Goal: Task Accomplishment & Management: Complete application form

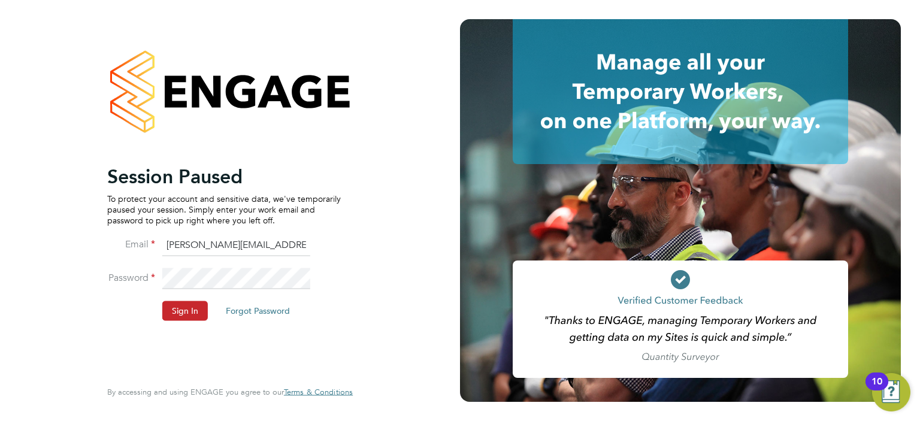
click at [183, 304] on button "Sign In" at bounding box center [185, 310] width 46 height 19
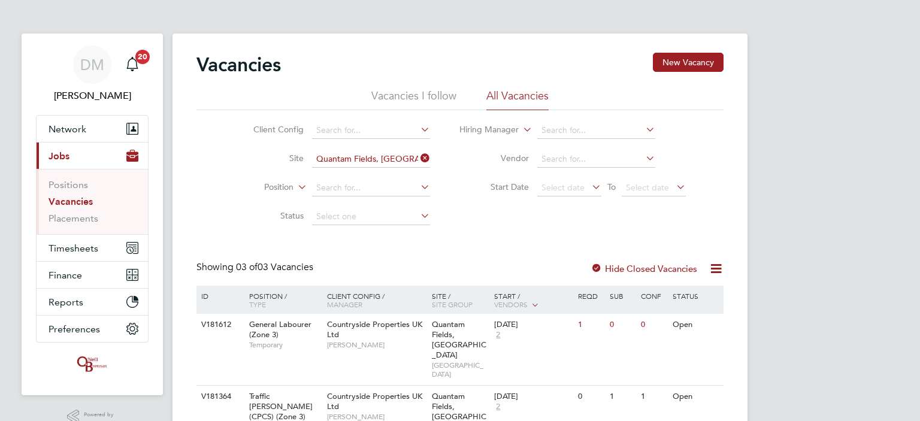
scroll to position [92, 0]
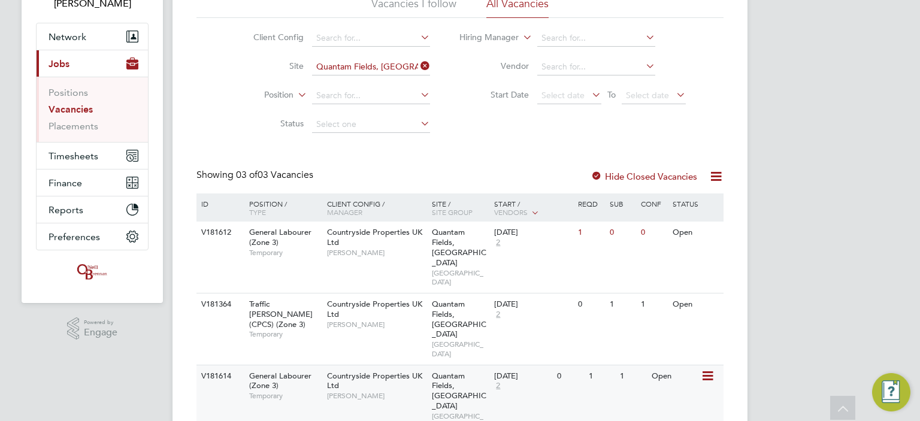
click at [276, 391] on span "Temporary" at bounding box center [285, 396] width 72 height 10
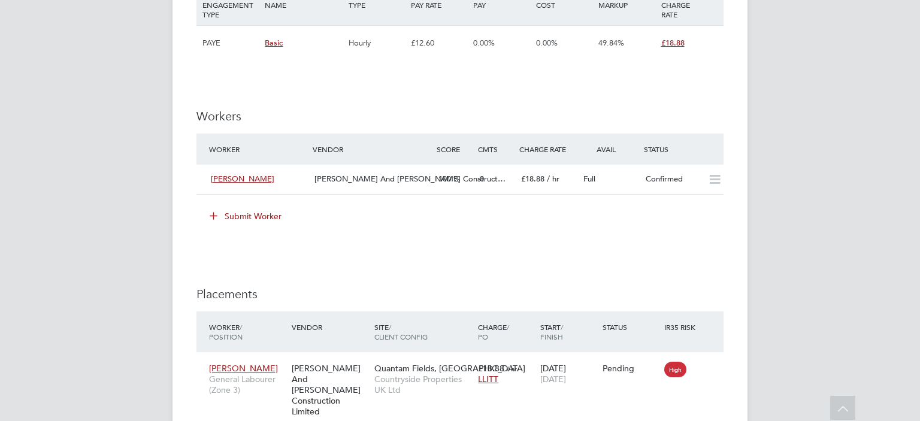
scroll to position [848, 0]
click at [714, 182] on icon at bounding box center [715, 180] width 15 height 10
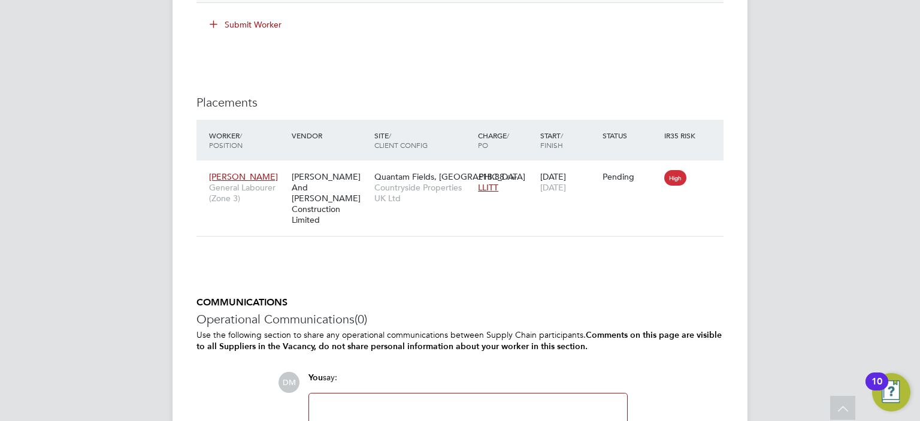
scroll to position [1041, 0]
drag, startPoint x: 135, startPoint y: 230, endPoint x: 88, endPoint y: 219, distance: 48.0
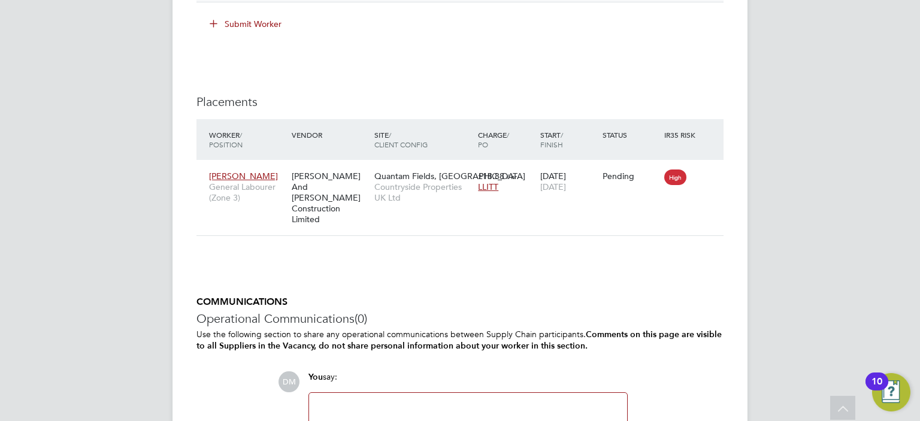
scroll to position [1156, 0]
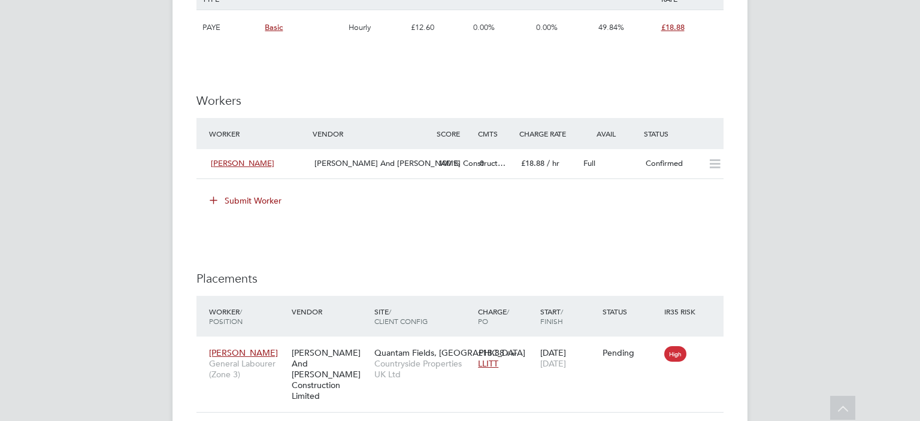
scroll to position [911, 0]
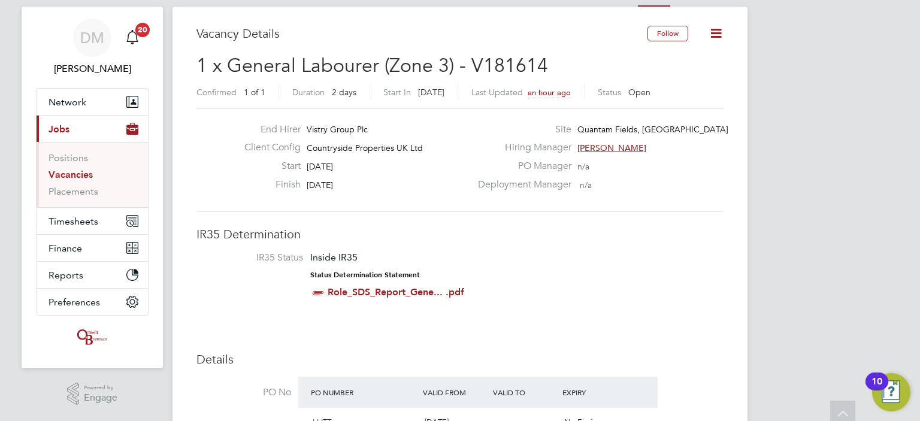
scroll to position [25, 0]
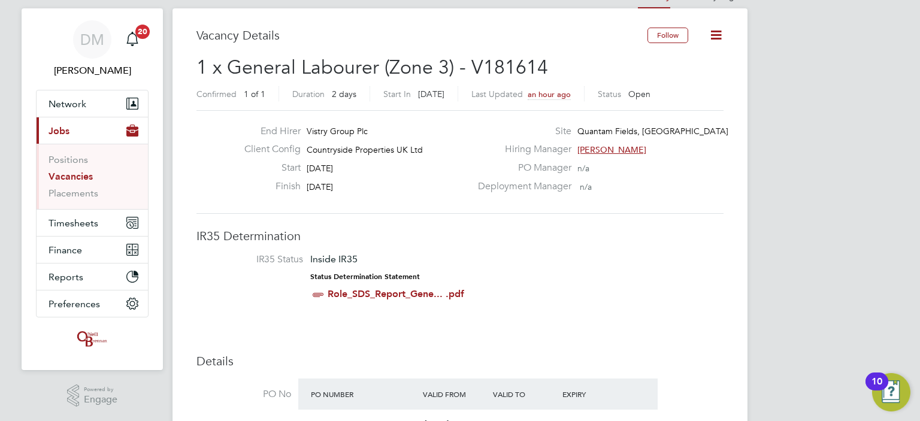
click at [81, 172] on link "Vacancies" at bounding box center [71, 176] width 44 height 11
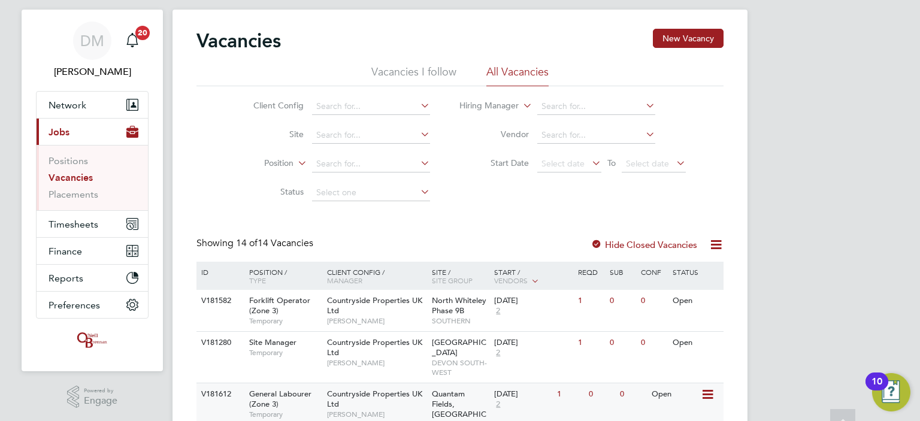
scroll to position [13, 0]
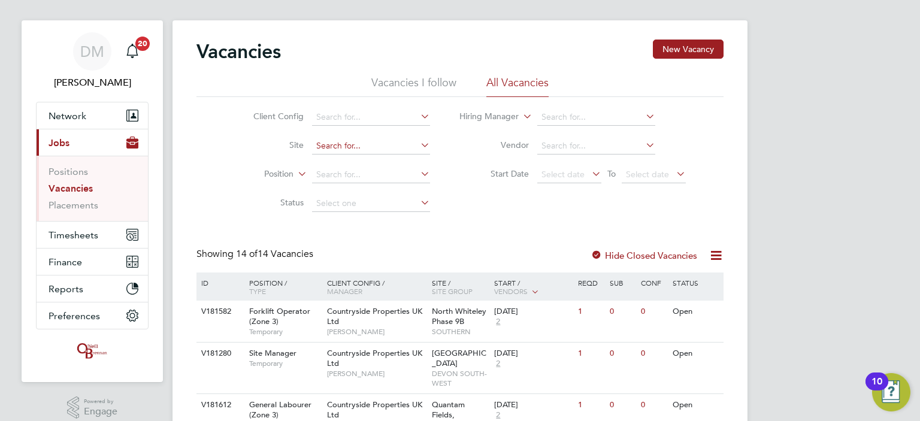
click at [333, 145] on input at bounding box center [371, 146] width 118 height 17
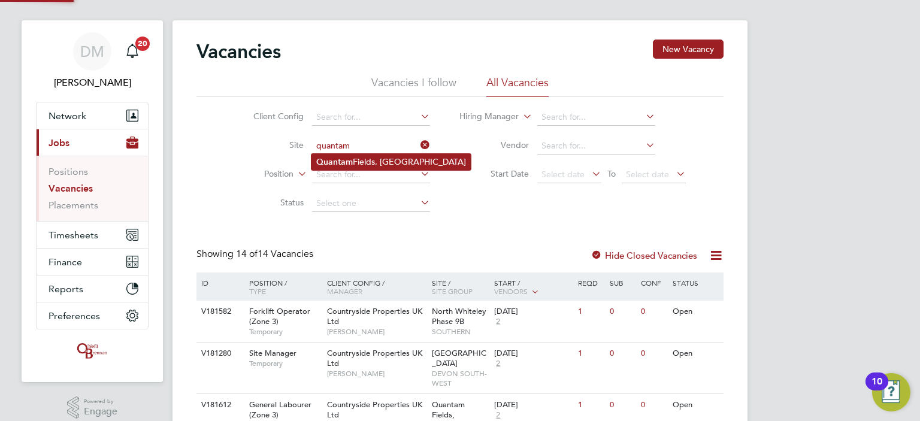
click at [353, 163] on li "Quantam Fields, Littleport" at bounding box center [391, 162] width 159 height 16
type input "Quantam Fields, [GEOGRAPHIC_DATA]"
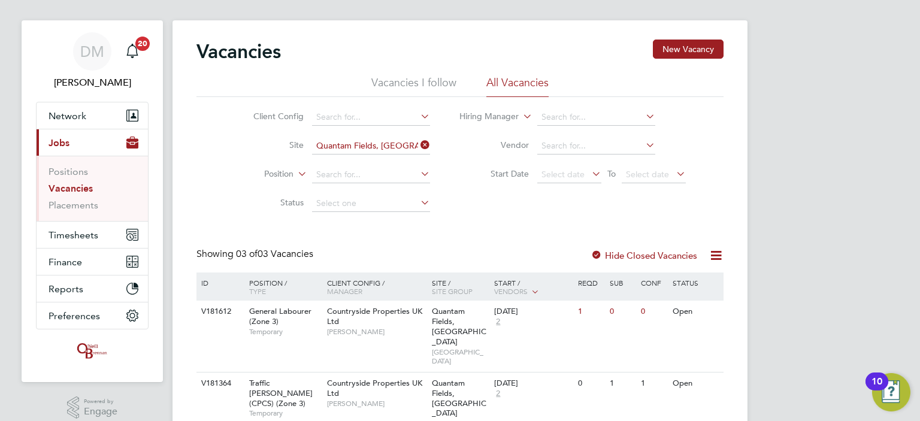
scroll to position [92, 0]
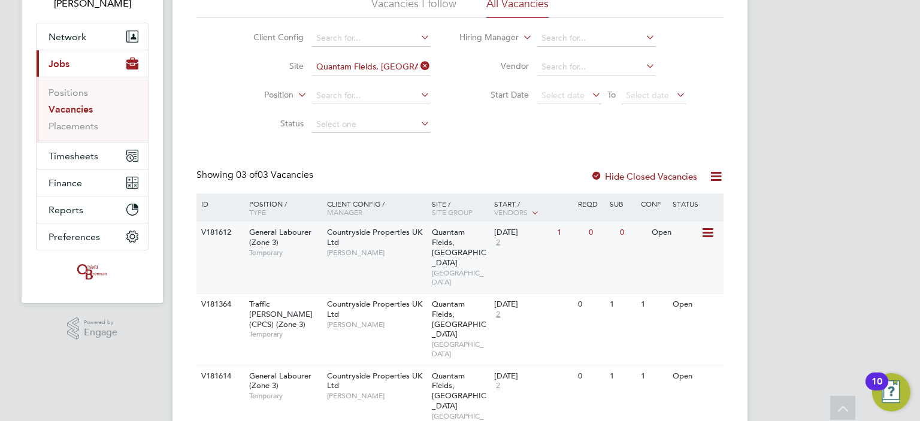
click at [542, 254] on div "V181612 General Labourer (Zone 3) Temporary Countryside Properties UK Ltd Kevin…" at bounding box center [460, 257] width 527 height 71
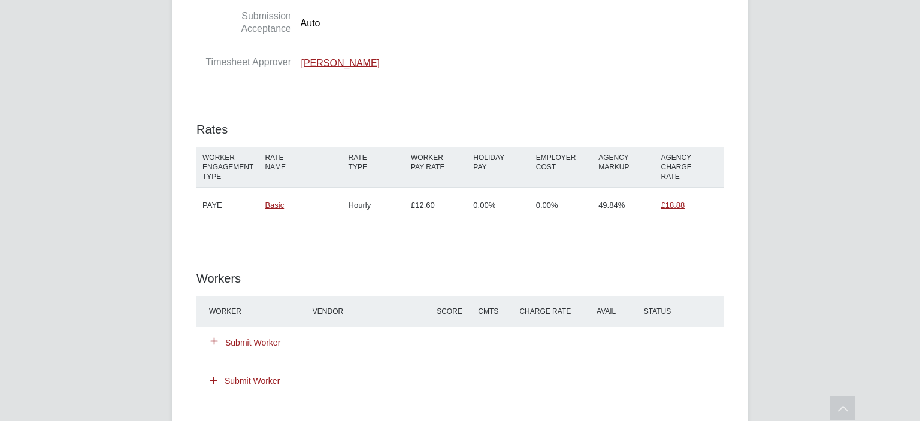
scroll to position [814, 0]
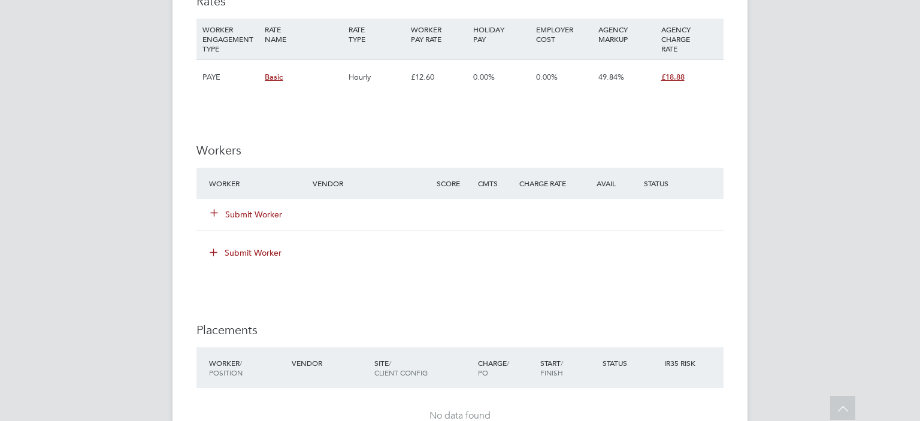
click at [235, 218] on button "Submit Worker" at bounding box center [247, 215] width 72 height 12
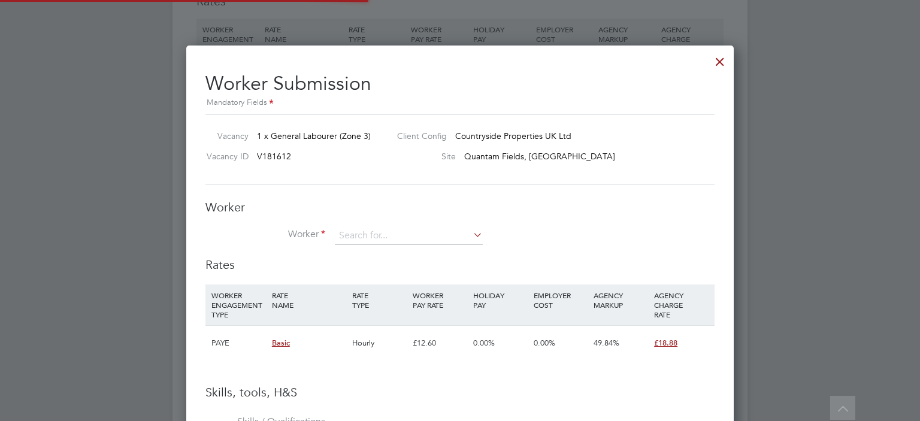
scroll to position [754, 548]
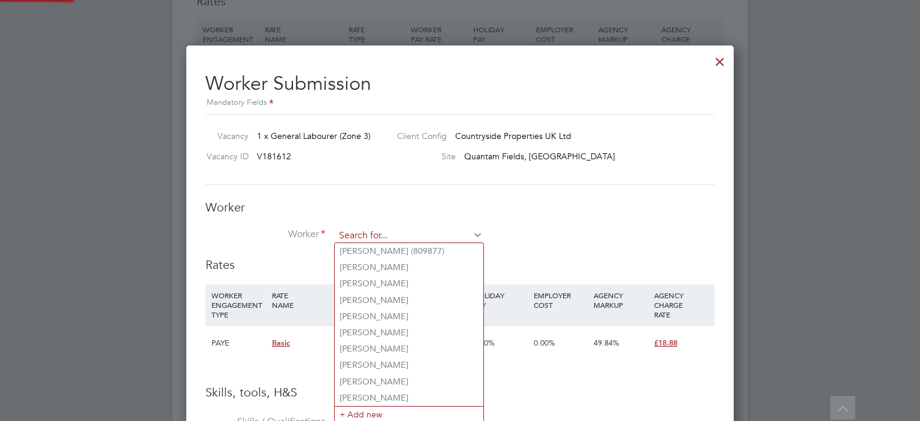
click at [382, 231] on input at bounding box center [409, 236] width 148 height 18
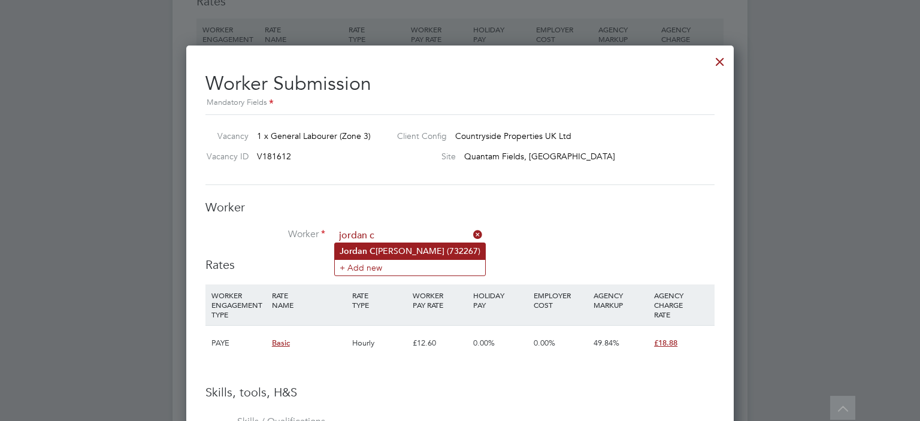
click at [393, 249] on li "Jordan C ollins (732267)" at bounding box center [410, 251] width 150 height 16
type input "Jordan Collins (732267)"
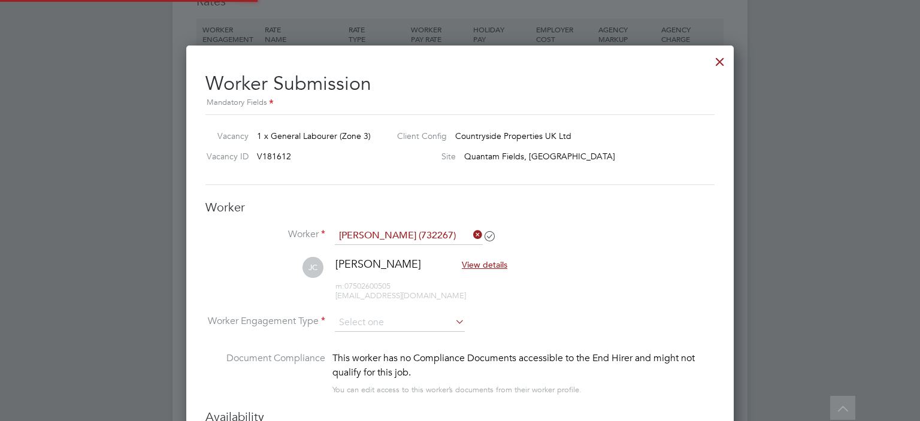
scroll to position [1017, 548]
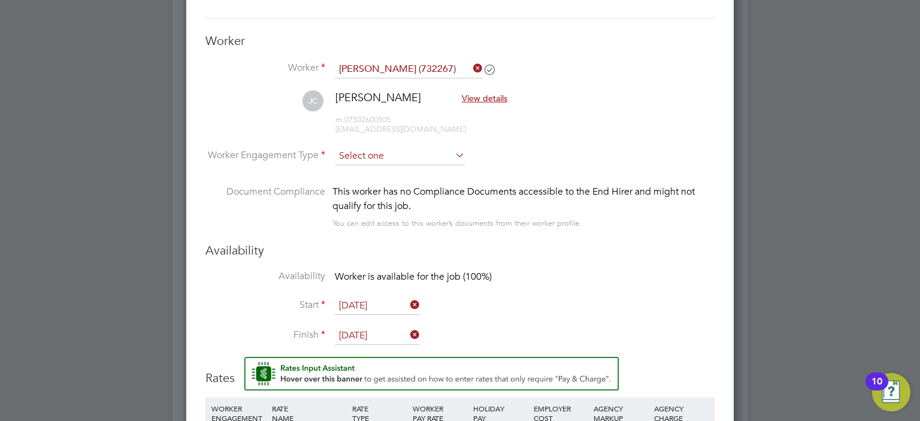
click at [433, 149] on input at bounding box center [400, 156] width 130 height 18
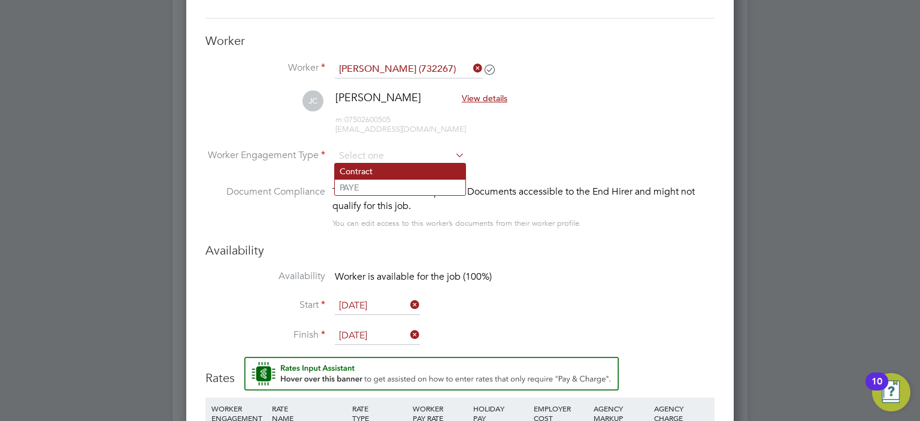
click at [419, 168] on li "Contract" at bounding box center [400, 172] width 131 height 16
type input "Contract"
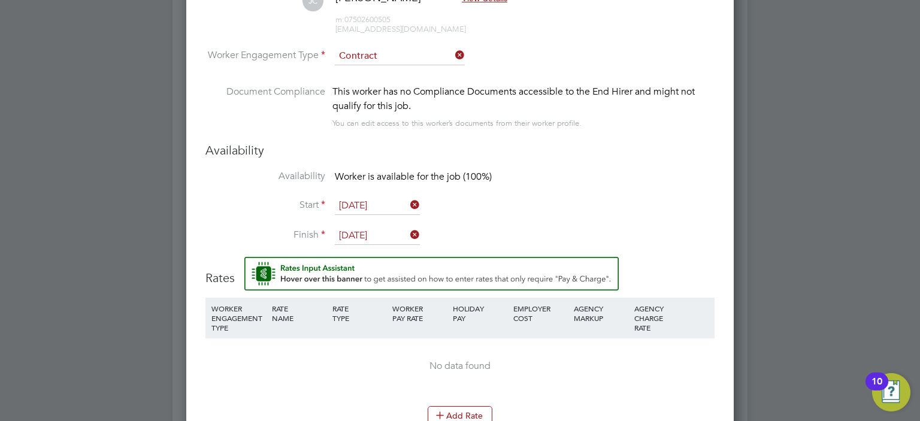
click at [453, 52] on icon at bounding box center [453, 55] width 0 height 17
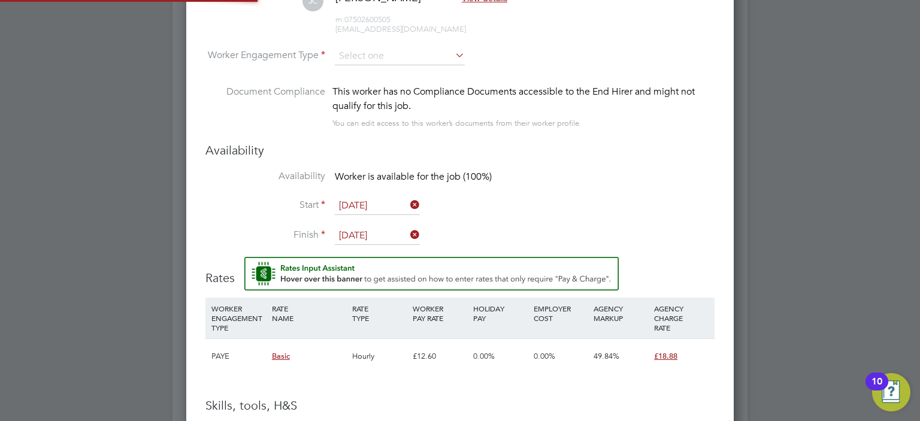
click at [453, 52] on icon at bounding box center [453, 55] width 0 height 17
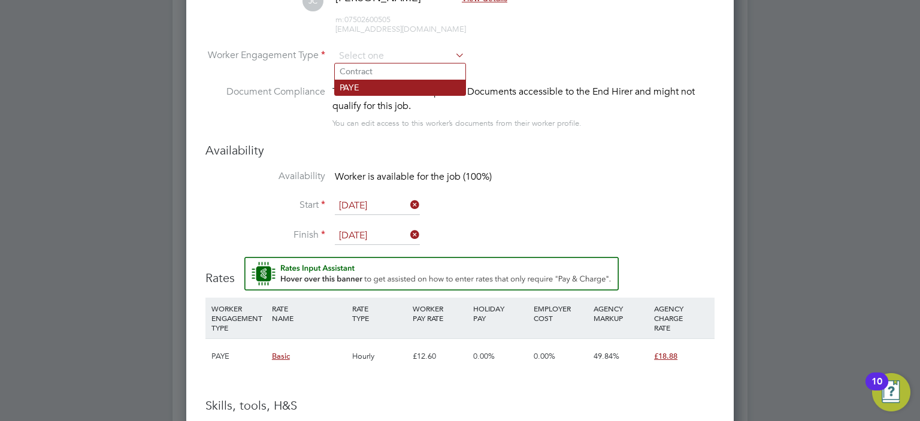
click at [413, 88] on li "PAYE" at bounding box center [400, 88] width 131 height 16
type input "PAYE"
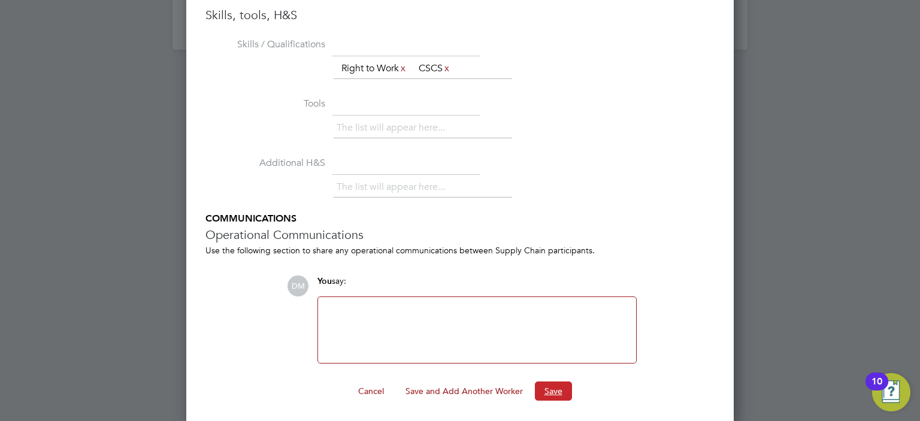
click at [546, 392] on button "Save" at bounding box center [553, 391] width 37 height 19
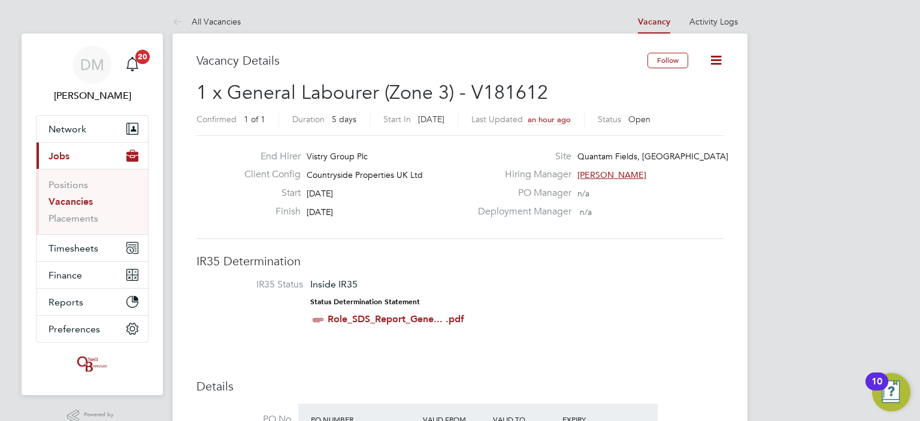
click at [66, 201] on link "Vacancies" at bounding box center [71, 201] width 44 height 11
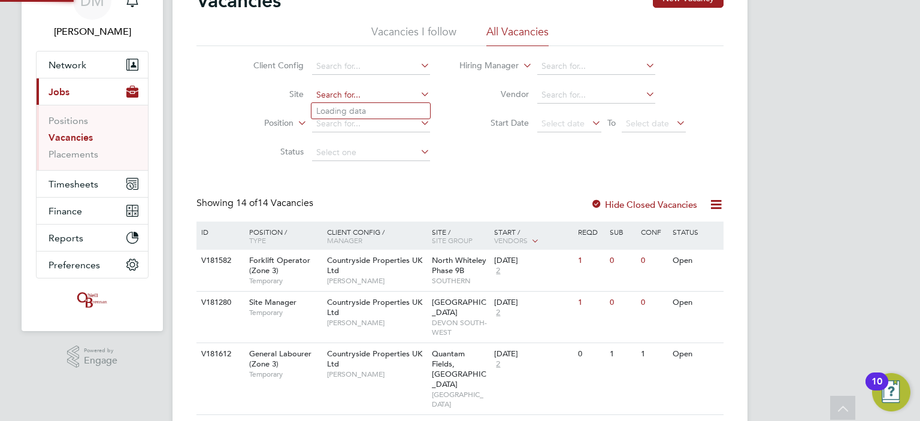
click at [344, 95] on input at bounding box center [371, 95] width 118 height 17
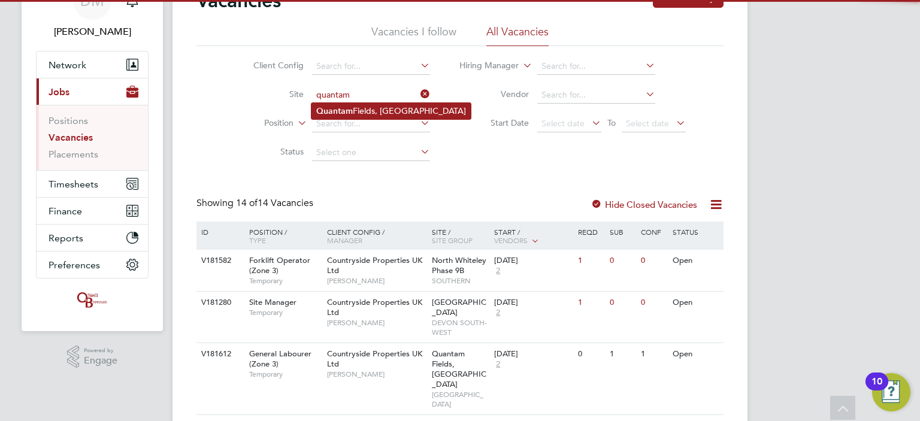
click at [357, 112] on li "Quantam Fields, Littleport" at bounding box center [391, 111] width 159 height 16
type input "Quantam Fields, [GEOGRAPHIC_DATA]"
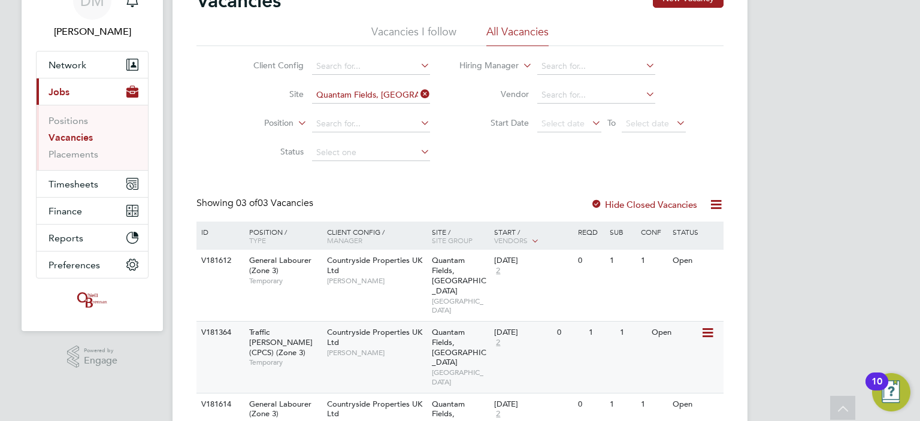
click at [403, 348] on span "[PERSON_NAME]" at bounding box center [376, 353] width 99 height 10
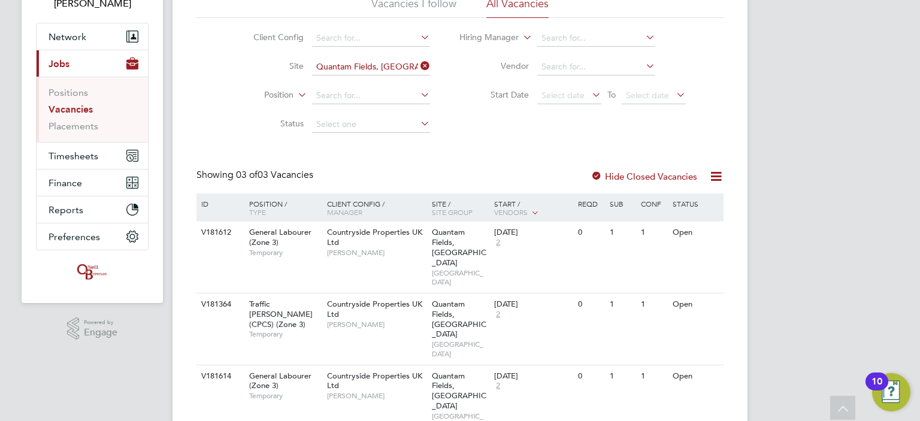
click at [179, 246] on div "Vacancies New Vacancy Vacancies I follow All Vacancies Client Config Site Quant…" at bounding box center [460, 200] width 575 height 519
click at [410, 366] on div "Countryside Properties UK Ltd Kevin Bishop" at bounding box center [376, 386] width 105 height 41
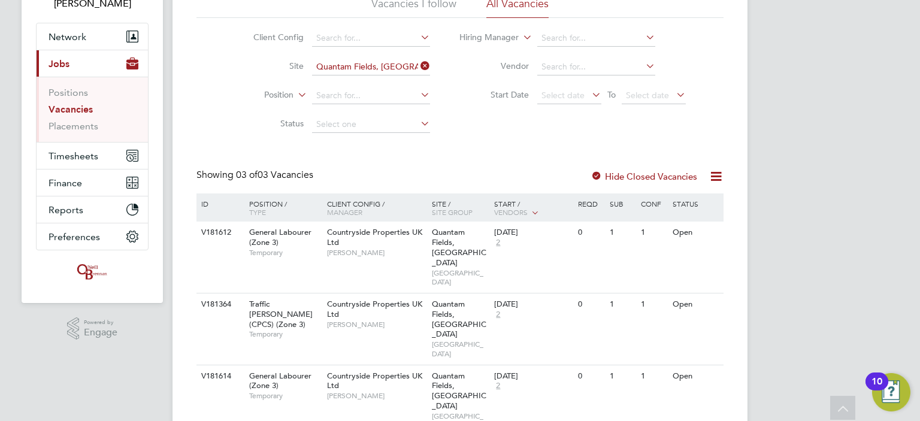
click at [182, 280] on div "Vacancies New Vacancy Vacancies I follow All Vacancies Client Config Site Quant…" at bounding box center [460, 200] width 575 height 519
click at [708, 298] on icon at bounding box center [707, 305] width 12 height 14
click at [599, 294] on div "1" at bounding box center [601, 305] width 31 height 22
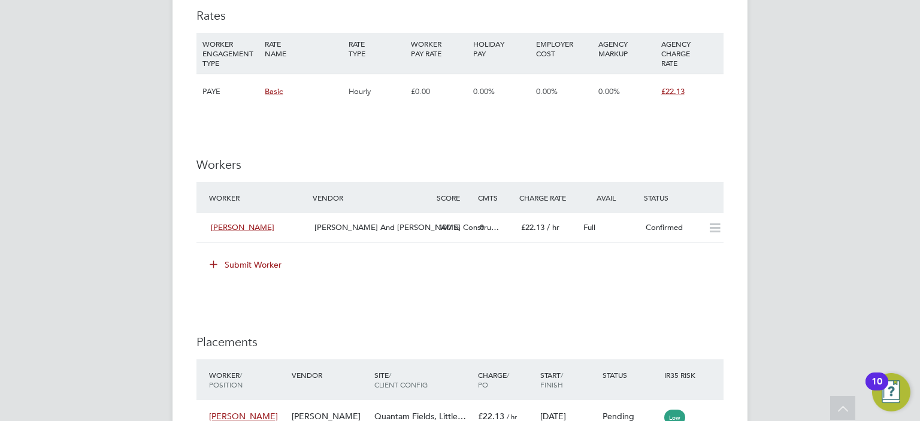
scroll to position [810, 0]
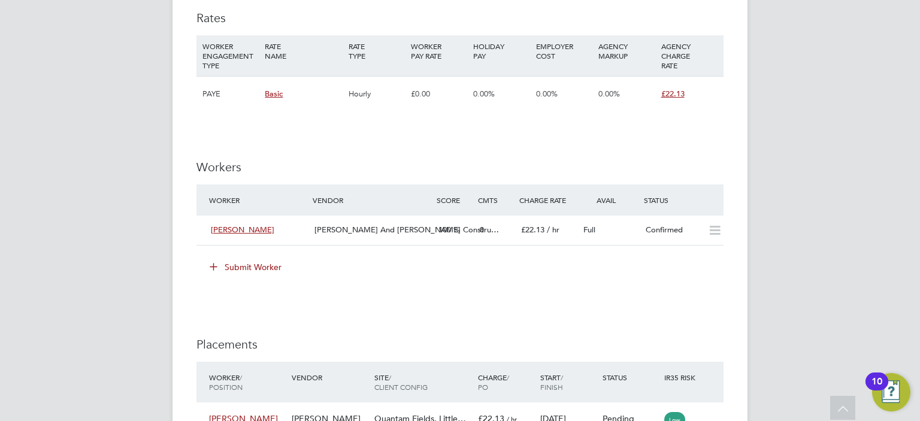
drag, startPoint x: 86, startPoint y: 129, endPoint x: 81, endPoint y: 136, distance: 8.6
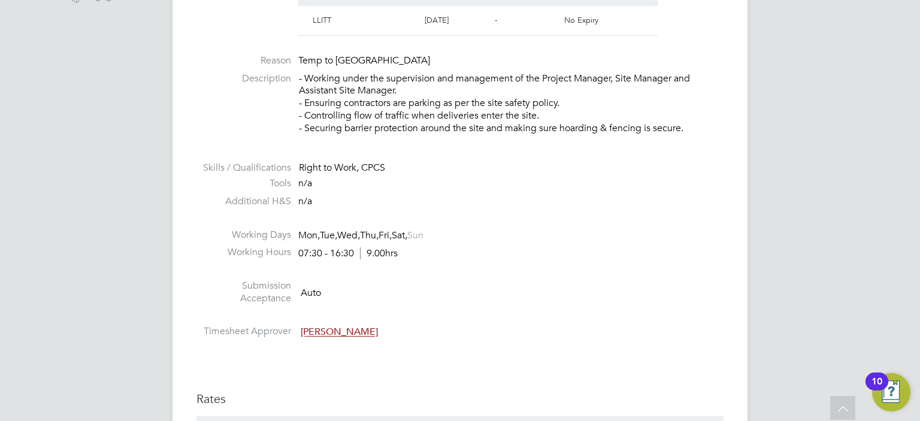
scroll to position [429, 0]
